Goal: Browse casually: Explore the website without a specific task or goal

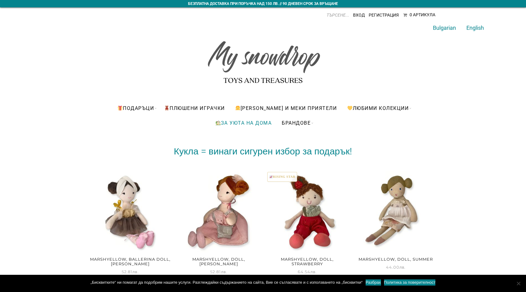
click at [241, 124] on link "За уюта на дома" at bounding box center [244, 123] width 66 height 15
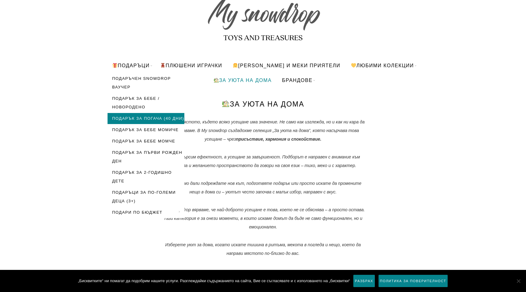
scroll to position [49, 0]
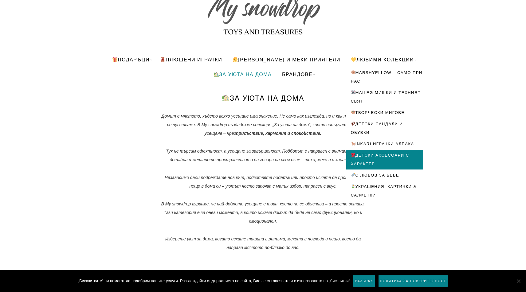
click at [372, 162] on link "Детски аксесоари с характер" at bounding box center [384, 160] width 77 height 20
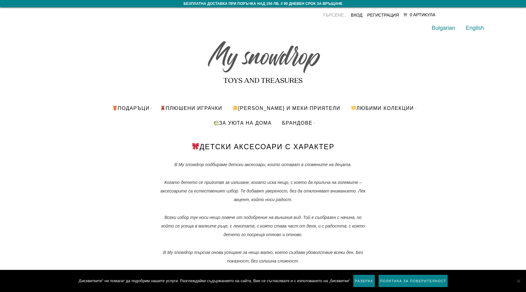
click at [233, 57] on img at bounding box center [263, 59] width 117 height 58
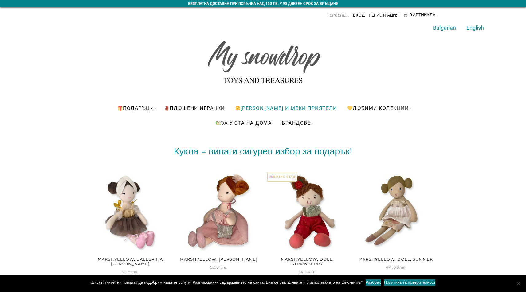
click at [275, 108] on link "[PERSON_NAME] и меки приятели" at bounding box center [285, 108] width 111 height 15
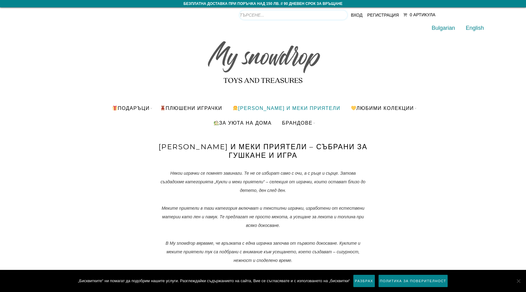
click at [332, 14] on input "Products search" at bounding box center [294, 14] width 108 height 9
click at [312, 16] on input "Products search" at bounding box center [294, 14] width 108 height 9
type input "d"
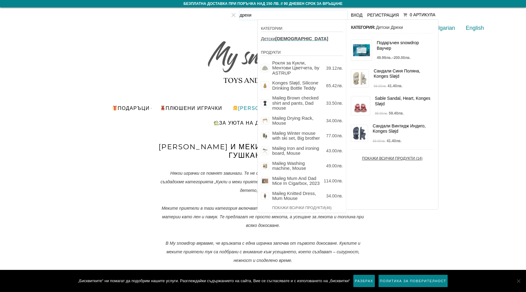
type input "дрехи"
click at [377, 159] on link "Покажи всички продукти (14)" at bounding box center [392, 157] width 83 height 17
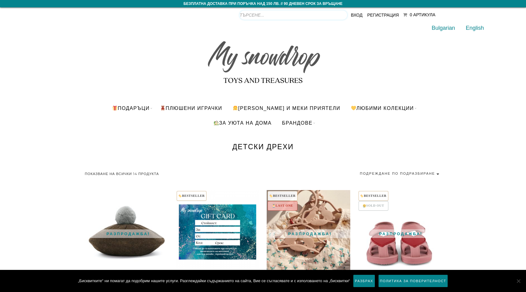
click at [327, 12] on input "Products search" at bounding box center [294, 14] width 108 height 9
type input "рокля"
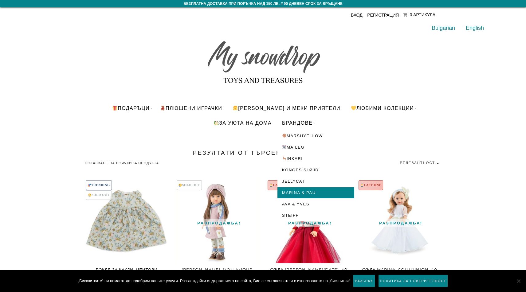
click at [296, 194] on link "Marina & Pau" at bounding box center [315, 192] width 77 height 11
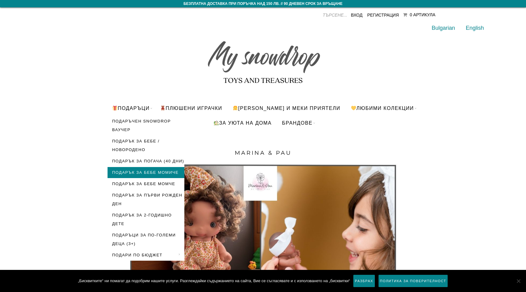
click at [129, 178] on link "Подарък за бебе момиче" at bounding box center [146, 172] width 77 height 11
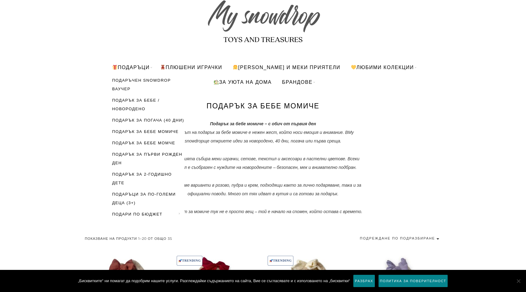
scroll to position [47, 0]
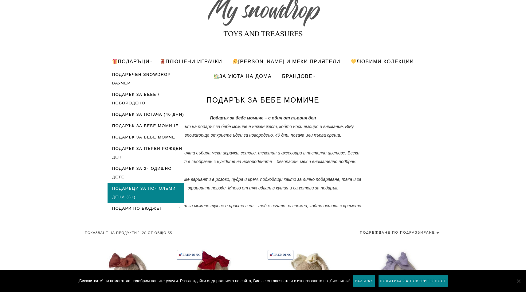
click at [136, 195] on link "Подаръци за по-големи деца (3+)" at bounding box center [146, 193] width 77 height 20
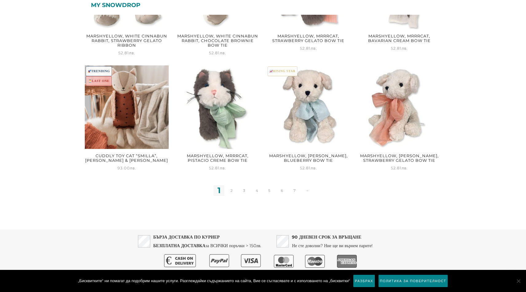
scroll to position [765, 0]
click at [231, 188] on link "2" at bounding box center [231, 191] width 11 height 11
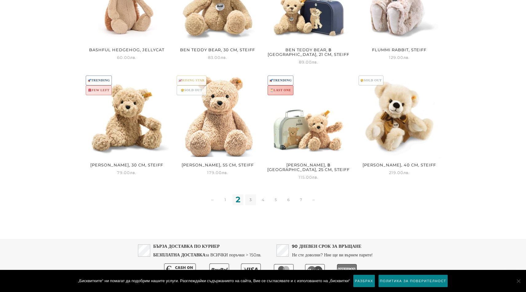
scroll to position [760, 0]
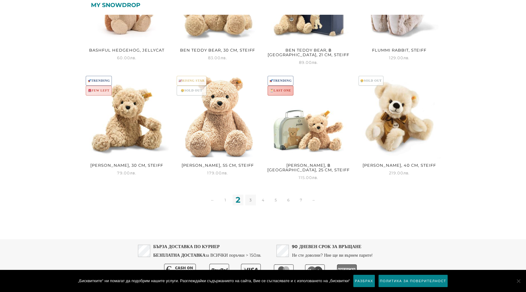
click at [254, 195] on link "3" at bounding box center [250, 200] width 11 height 11
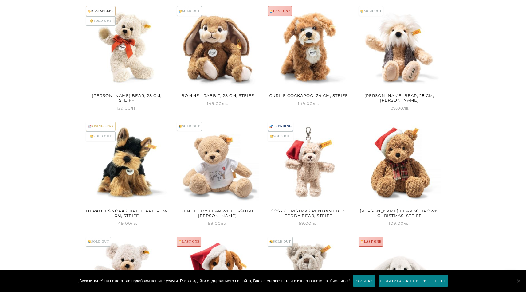
scroll to position [367, 0]
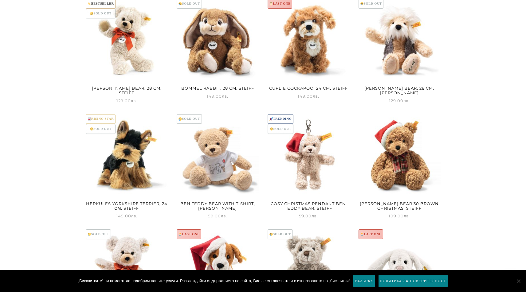
click at [106, 204] on h2 "Herkules Yorkshire Terrier, 24 см, Steiff" at bounding box center [127, 205] width 84 height 13
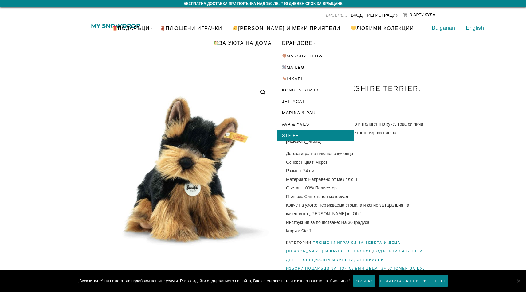
click at [288, 135] on link "STEIFF" at bounding box center [315, 135] width 77 height 11
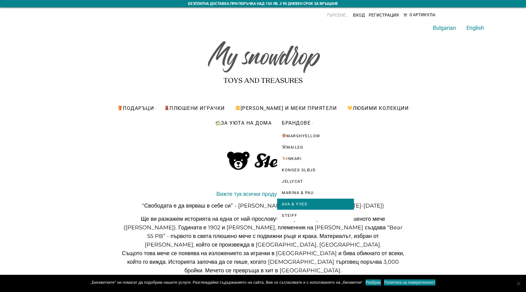
click at [289, 200] on link "Ava & Yves" at bounding box center [315, 204] width 77 height 11
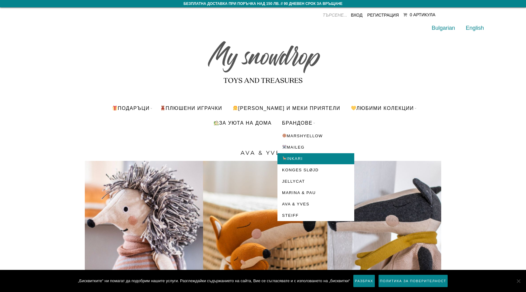
click at [301, 160] on link "INKARI" at bounding box center [315, 158] width 77 height 11
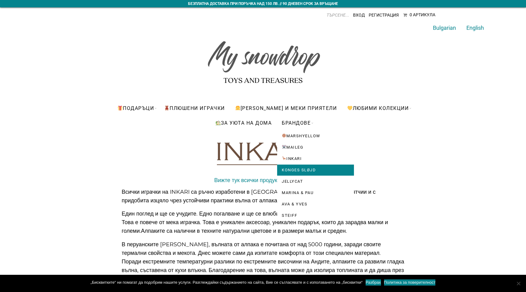
click at [294, 171] on link "Konges Sløjd" at bounding box center [315, 170] width 77 height 11
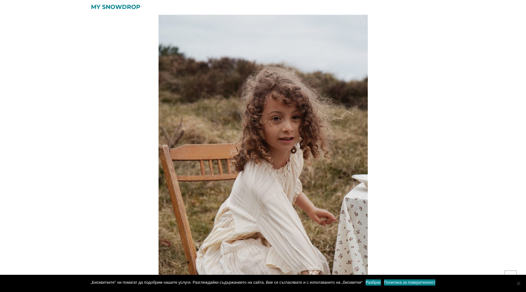
scroll to position [328, 0]
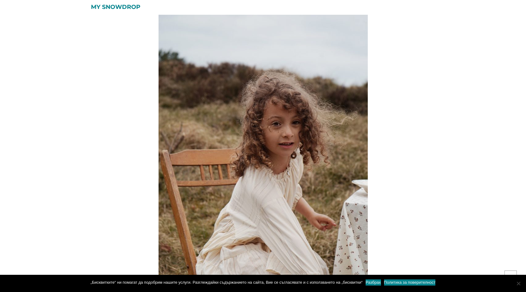
click at [294, 171] on img at bounding box center [263, 164] width 209 height 315
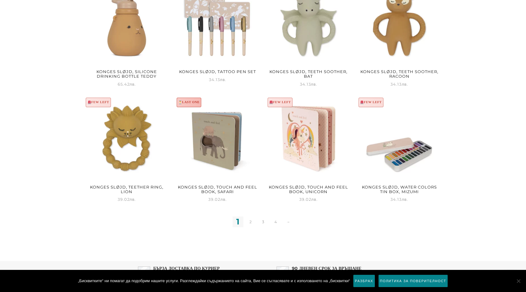
scroll to position [664, 0]
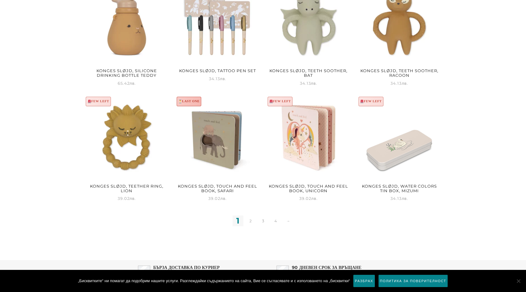
click at [394, 158] on img at bounding box center [399, 138] width 84 height 84
click at [249, 221] on link "2" at bounding box center [250, 221] width 11 height 11
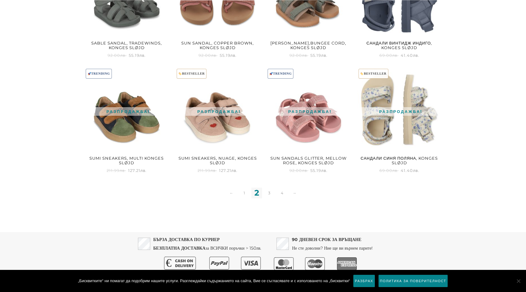
scroll to position [574, 0]
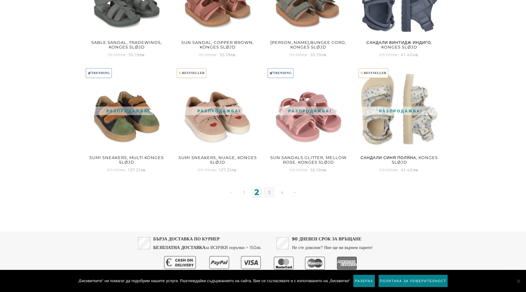
click at [269, 194] on link "3" at bounding box center [269, 192] width 11 height 11
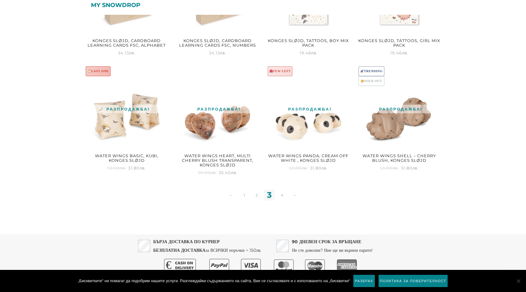
scroll to position [584, 0]
click at [285, 191] on link "4" at bounding box center [282, 195] width 11 height 11
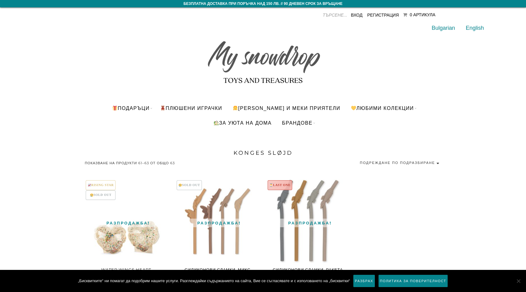
click at [220, 54] on img at bounding box center [263, 59] width 117 height 58
